Goal: Transaction & Acquisition: Purchase product/service

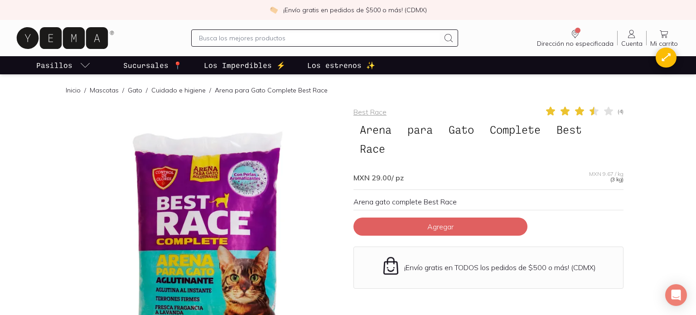
click at [541, 152] on h1 "Arena para Gato Complete Best Race" at bounding box center [489, 139] width 270 height 39
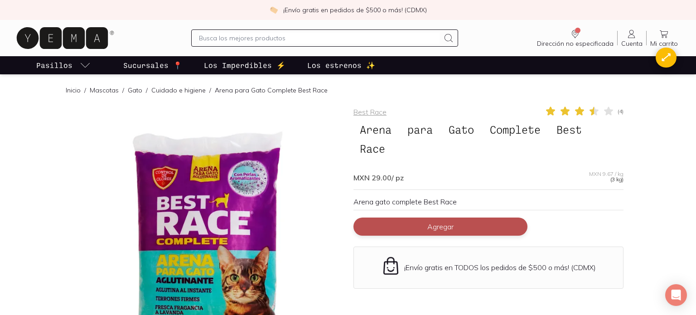
click at [452, 224] on span "Agregar" at bounding box center [441, 226] width 26 height 9
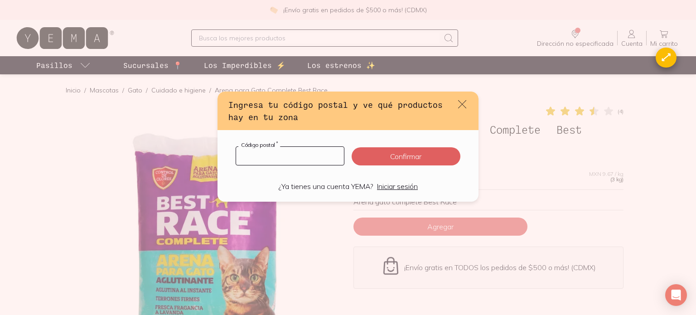
click at [332, 155] on input "default" at bounding box center [290, 156] width 108 height 18
type input "1100"
type input "11000"
click at [433, 161] on button "Confirmar" at bounding box center [406, 156] width 109 height 18
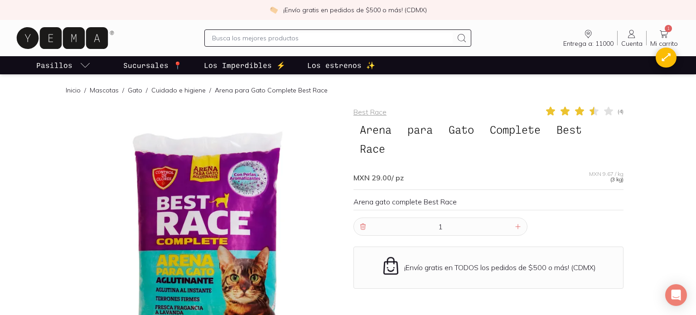
click at [661, 36] on icon at bounding box center [664, 34] width 11 height 11
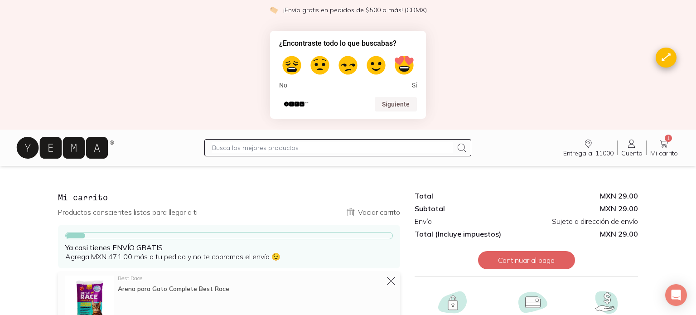
click at [354, 212] on icon at bounding box center [350, 212] width 11 height 11
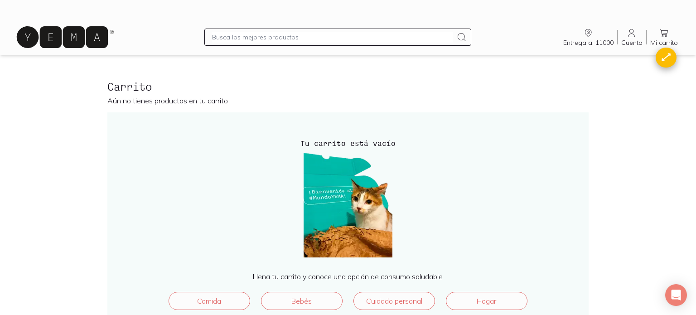
click at [391, 279] on p "Llena tu carrito y conoce una opción de consumo saludable" at bounding box center [348, 276] width 445 height 9
